Goal: Communication & Community: Answer question/provide support

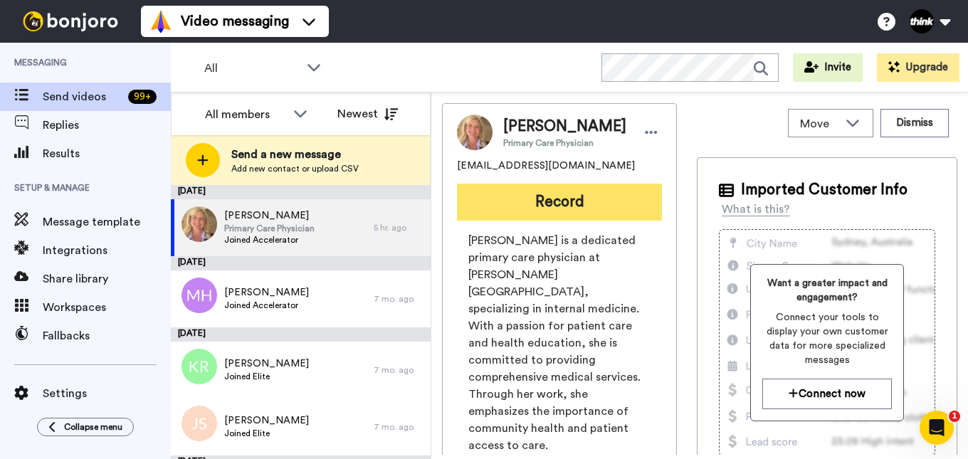
click at [592, 221] on button "Record" at bounding box center [559, 202] width 205 height 37
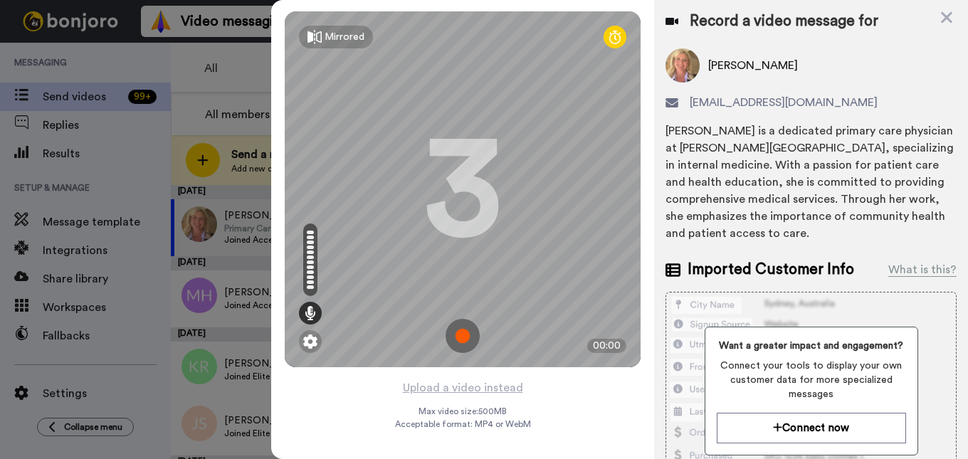
click at [465, 334] on img at bounding box center [462, 336] width 34 height 34
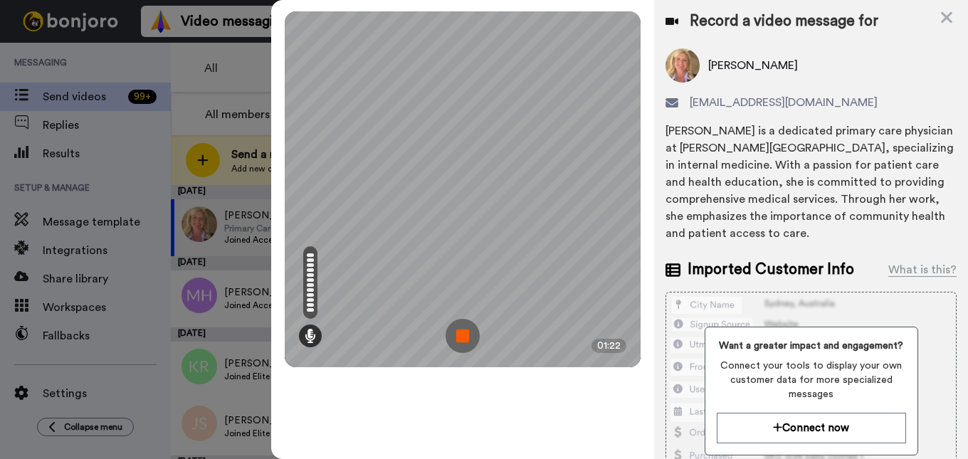
click at [467, 337] on img at bounding box center [462, 336] width 34 height 34
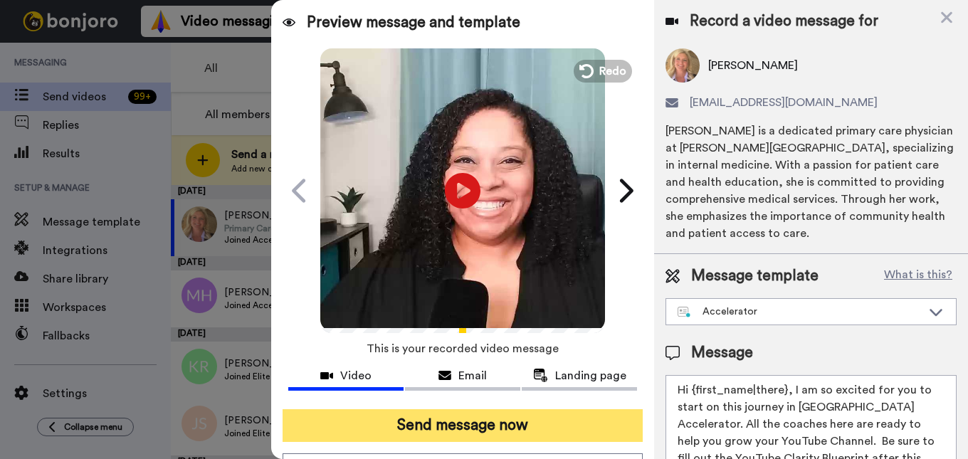
click at [453, 433] on button "Send message now" at bounding box center [462, 425] width 361 height 33
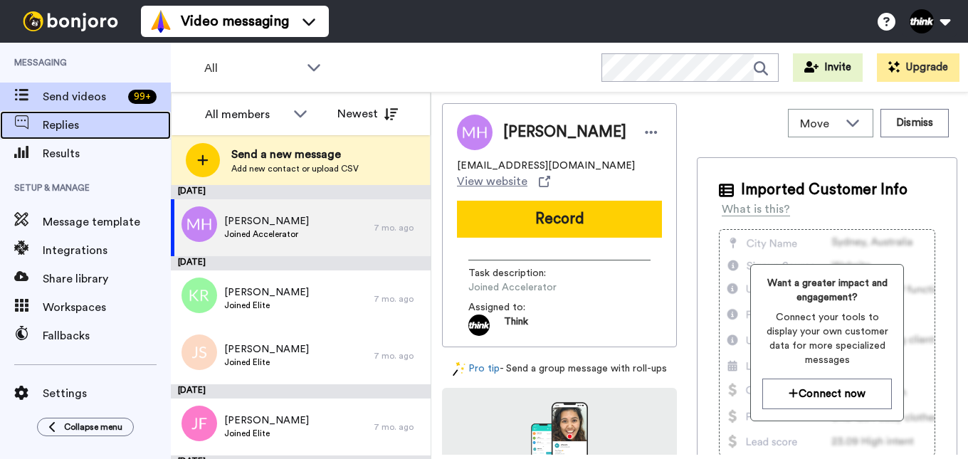
click at [82, 131] on span "Replies" at bounding box center [107, 125] width 128 height 17
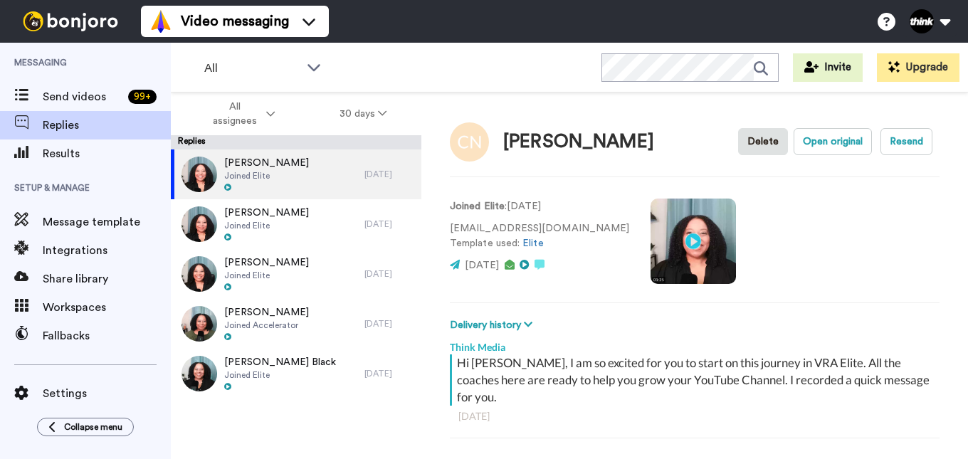
scroll to position [50, 0]
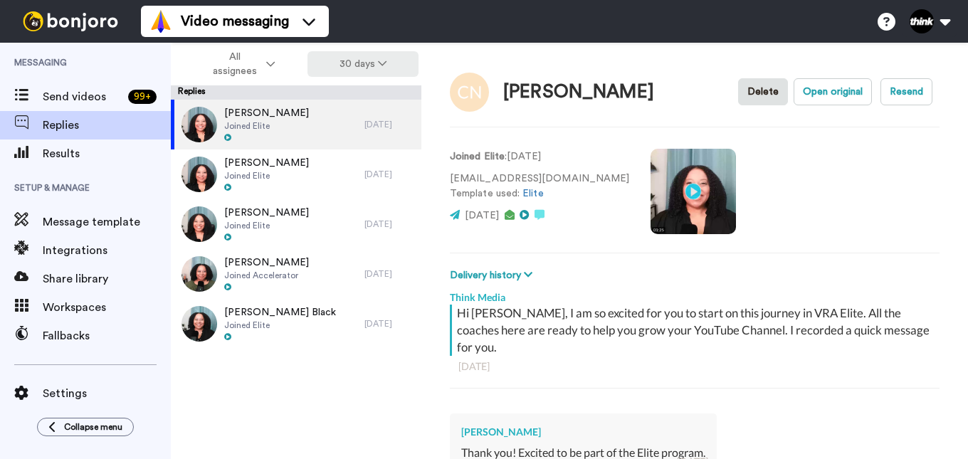
click at [374, 57] on button "30 days" at bounding box center [363, 64] width 112 height 26
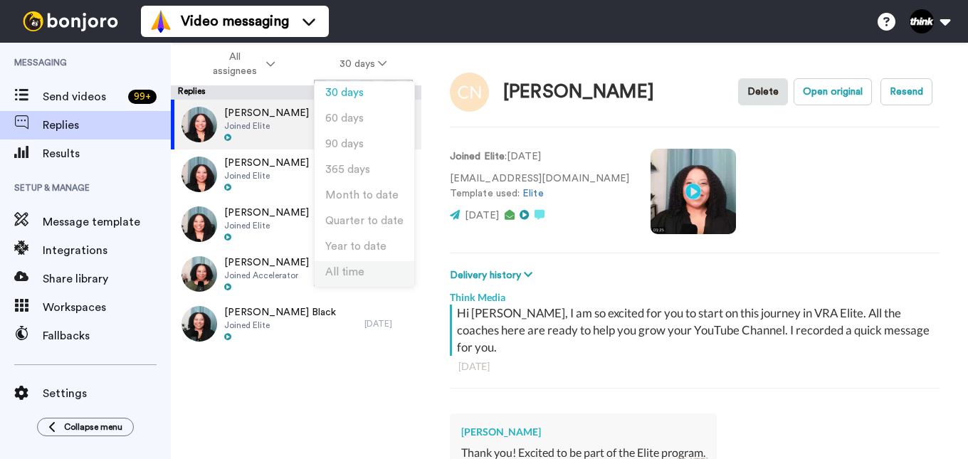
click at [365, 273] on li "All time" at bounding box center [365, 274] width 100 height 26
type textarea "x"
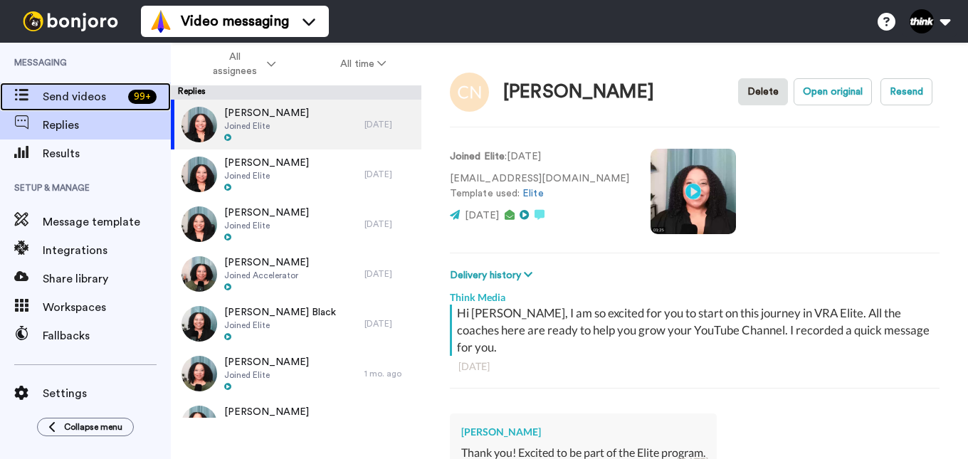
click at [69, 102] on span "Send videos" at bounding box center [83, 96] width 80 height 17
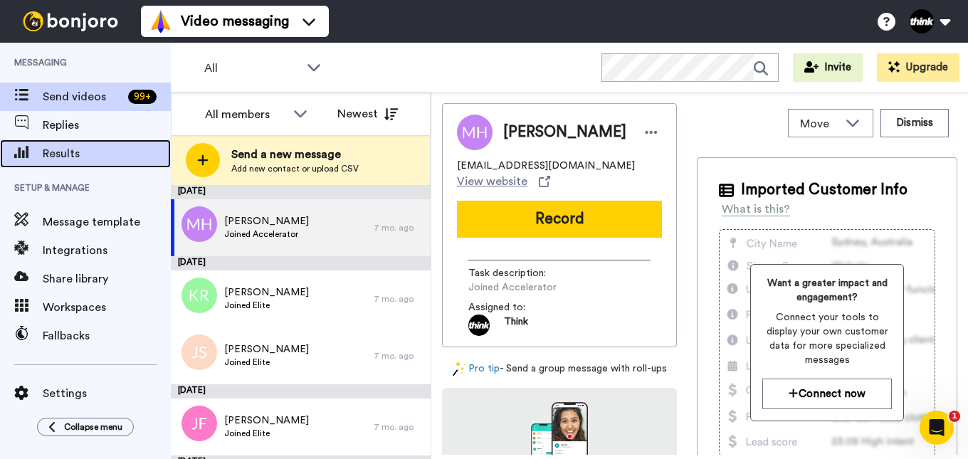
click at [81, 151] on span "Results" at bounding box center [107, 153] width 128 height 17
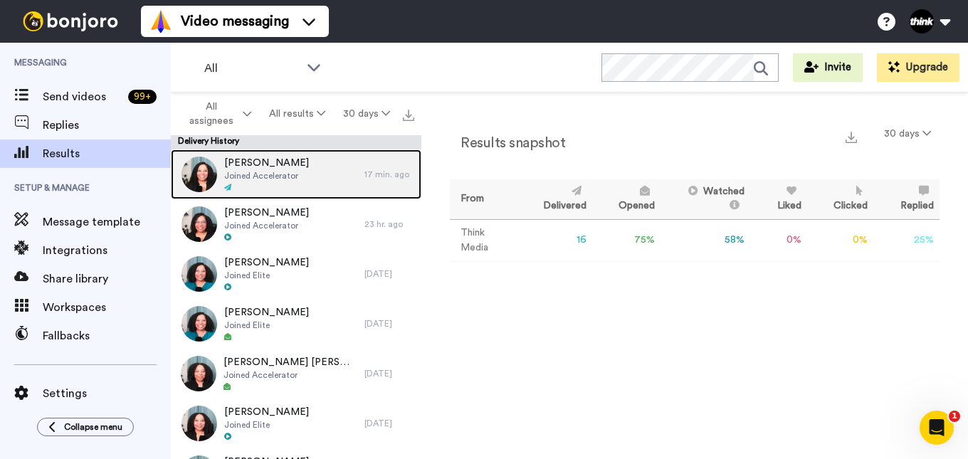
click at [257, 170] on span "Joined Accelerator" at bounding box center [266, 175] width 85 height 11
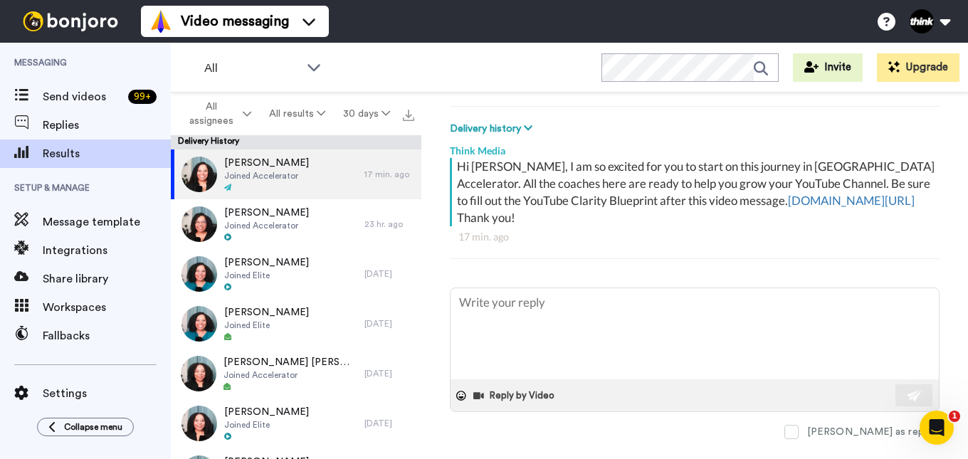
scroll to position [236, 0]
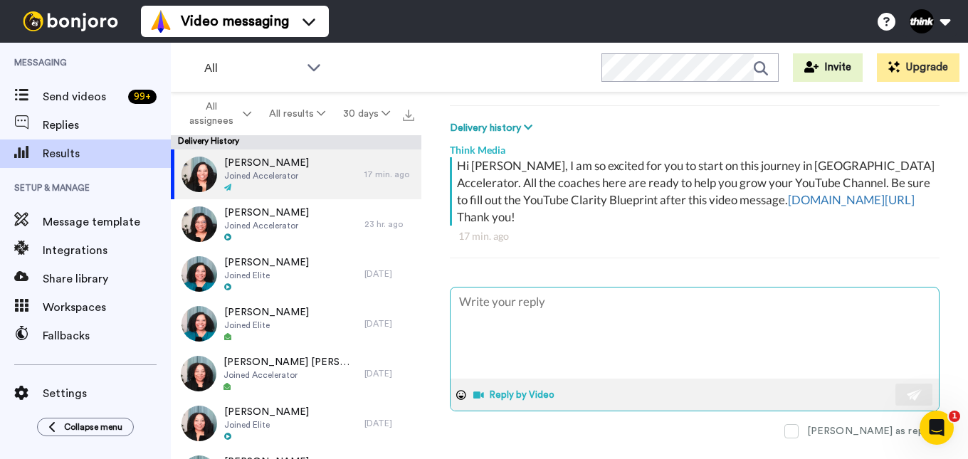
click at [513, 384] on button "Reply by Video" at bounding box center [515, 394] width 87 height 21
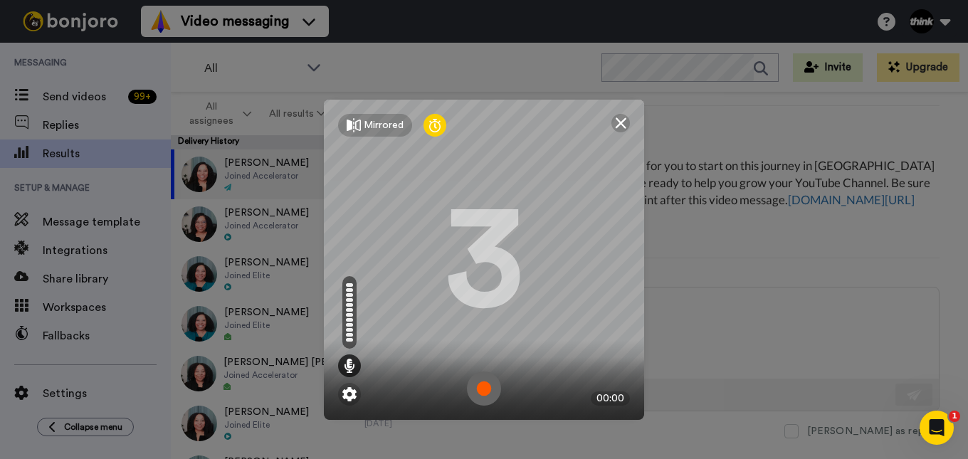
click at [477, 386] on img at bounding box center [484, 388] width 34 height 34
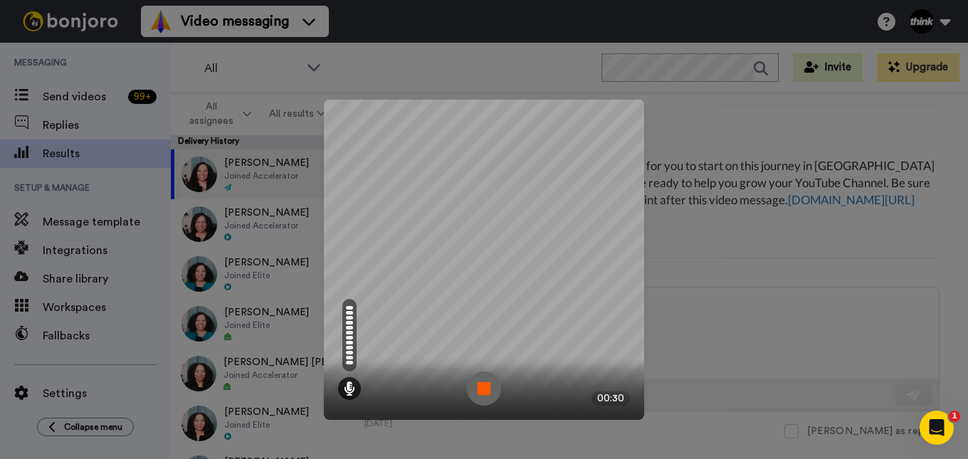
click at [478, 386] on img at bounding box center [484, 388] width 34 height 34
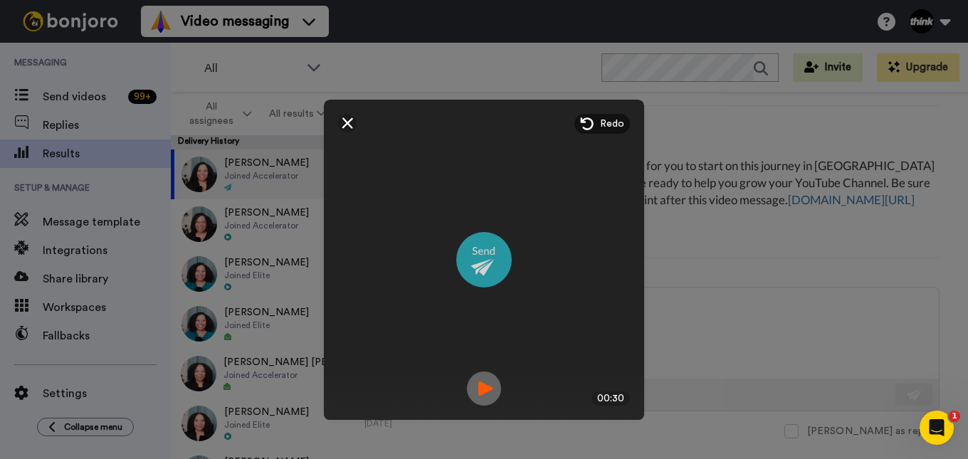
click at [479, 260] on img at bounding box center [484, 260] width 56 height 56
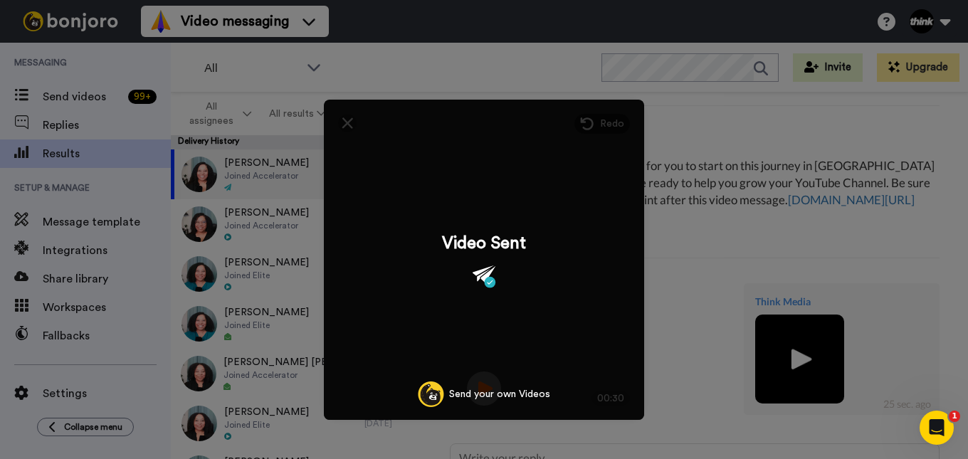
click at [686, 278] on div "Mirrored Redo 3 00:30 Video Sent Send your own Videos" at bounding box center [484, 229] width 968 height 459
type textarea "x"
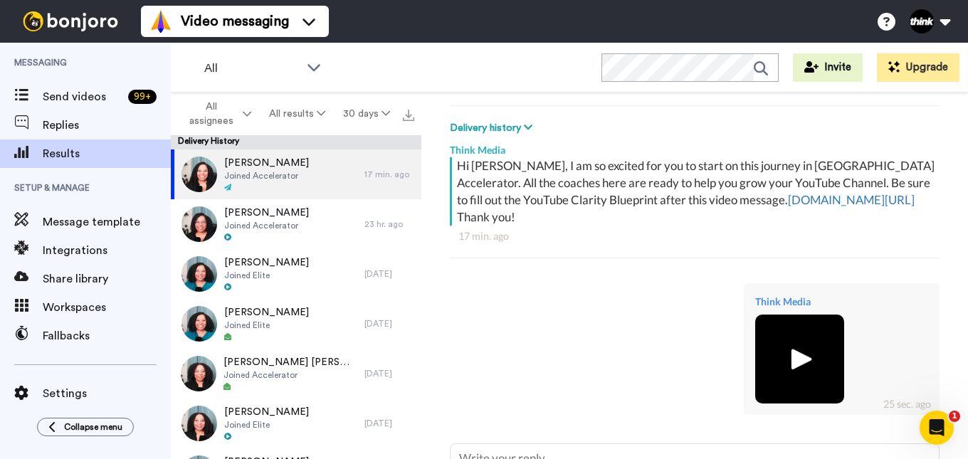
scroll to position [393, 0]
